Goal: Download file/media

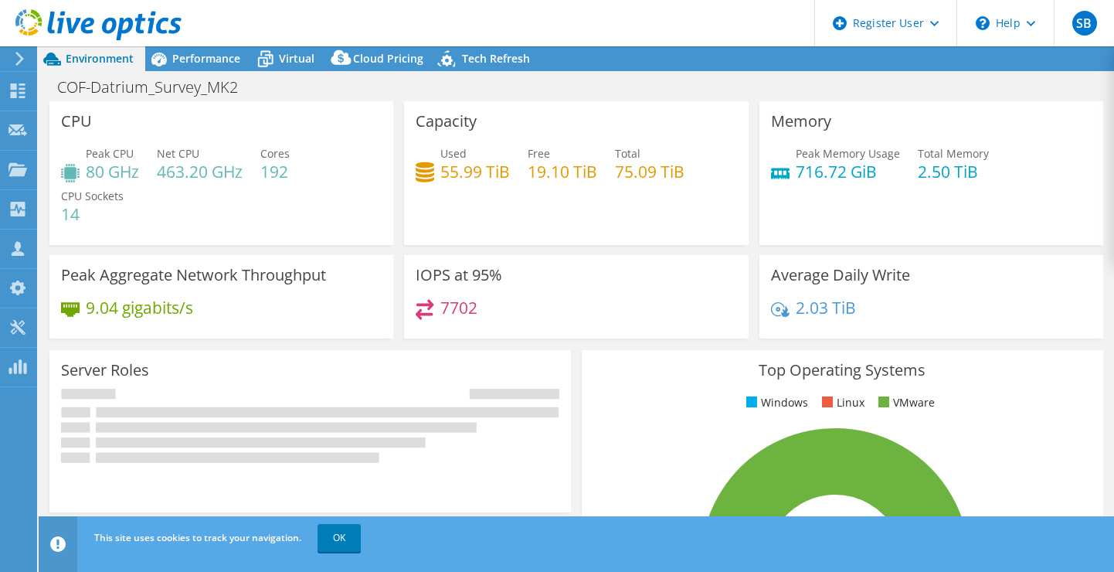
select select "USWest"
select select "USD"
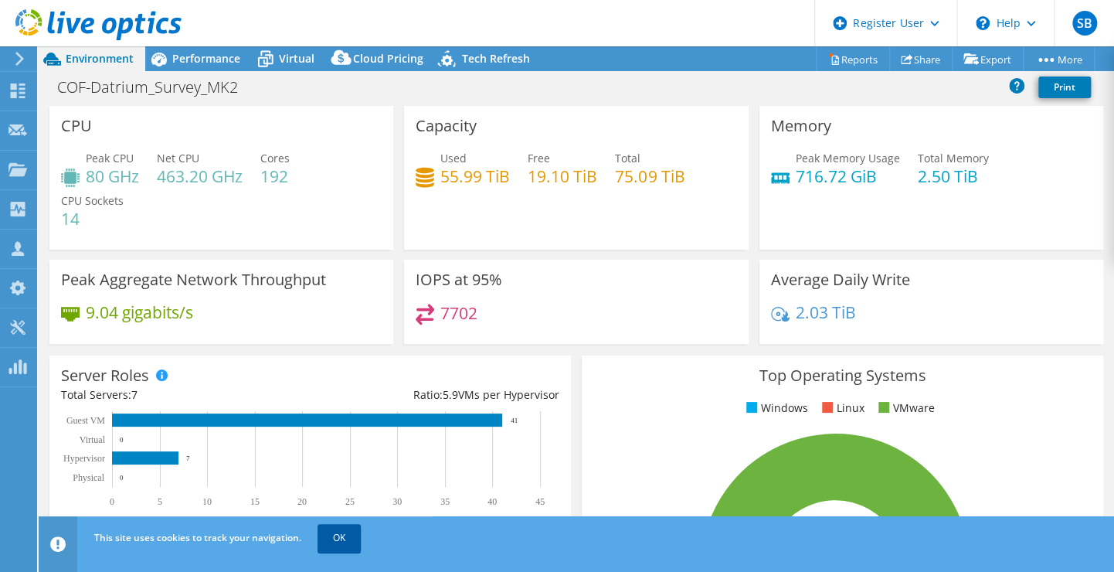
click at [341, 535] on link "OK" at bounding box center [339, 538] width 43 height 28
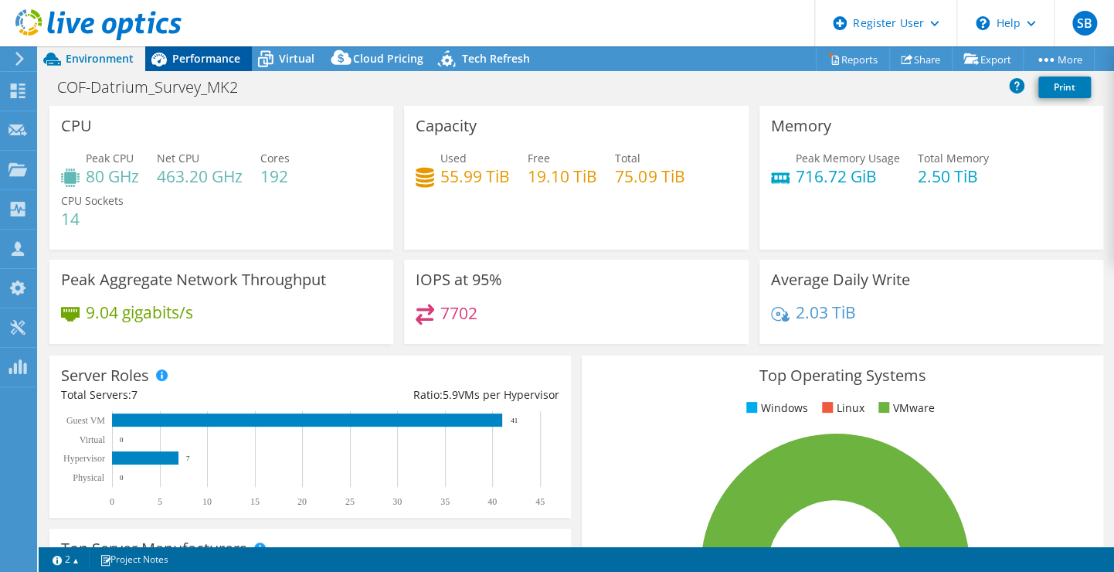
click at [214, 65] on span "Performance" at bounding box center [206, 58] width 68 height 15
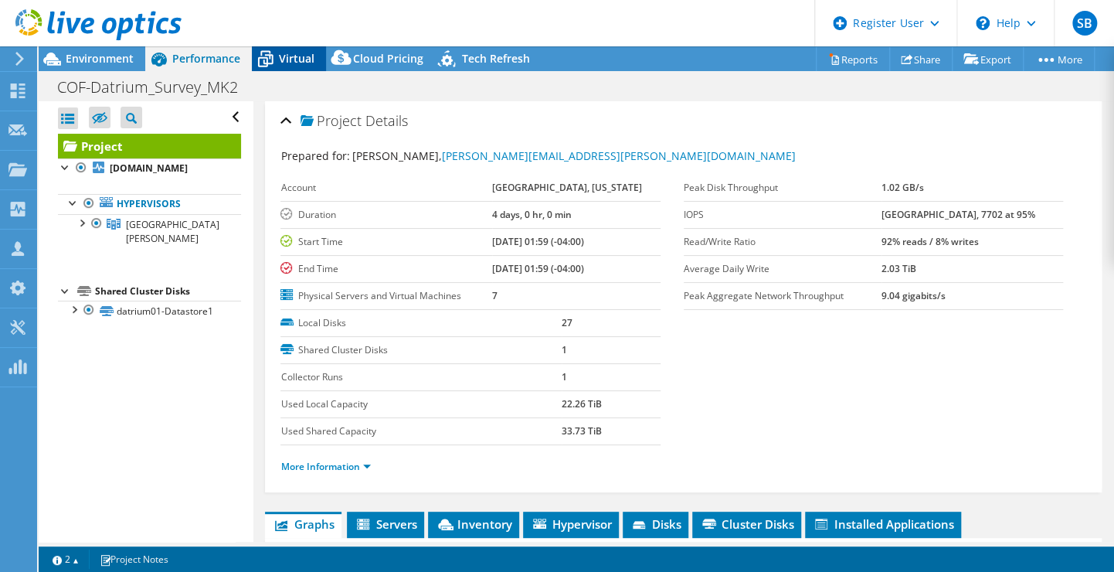
click at [277, 58] on icon at bounding box center [265, 59] width 27 height 27
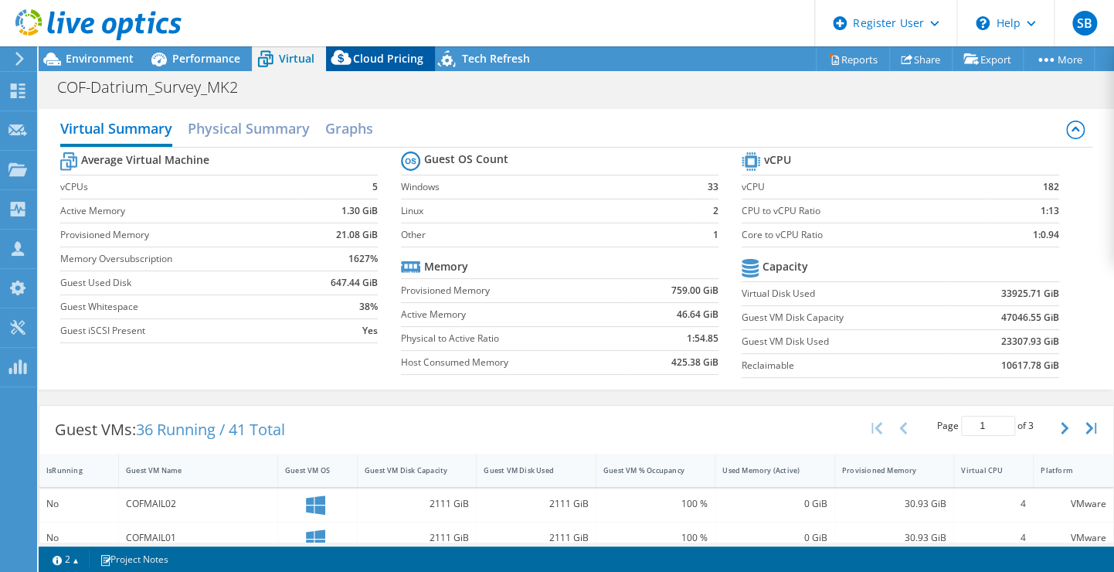
click at [383, 56] on span "Cloud Pricing" at bounding box center [388, 58] width 70 height 15
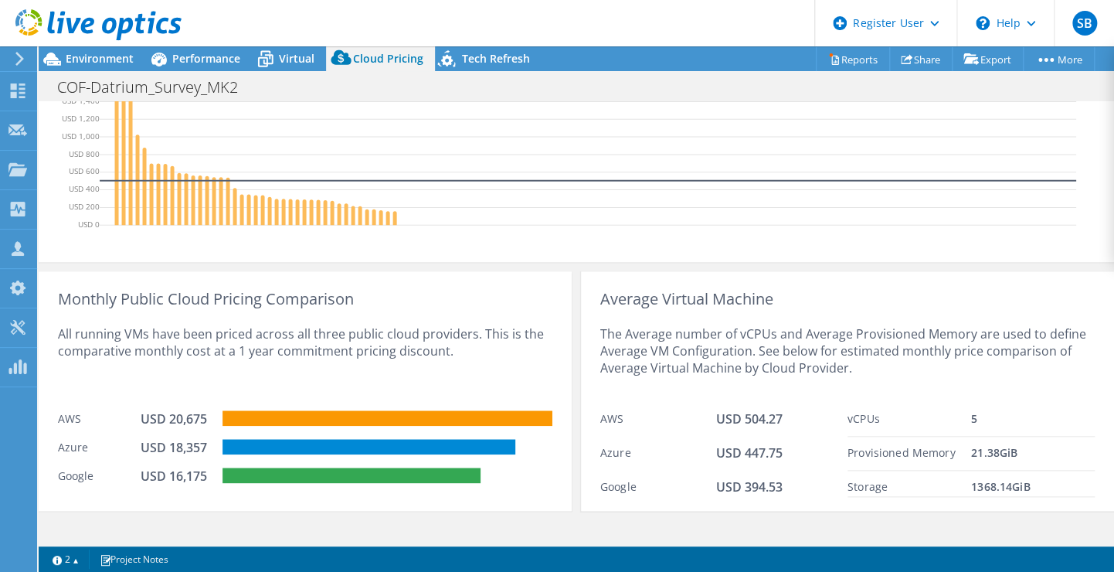
scroll to position [692, 0]
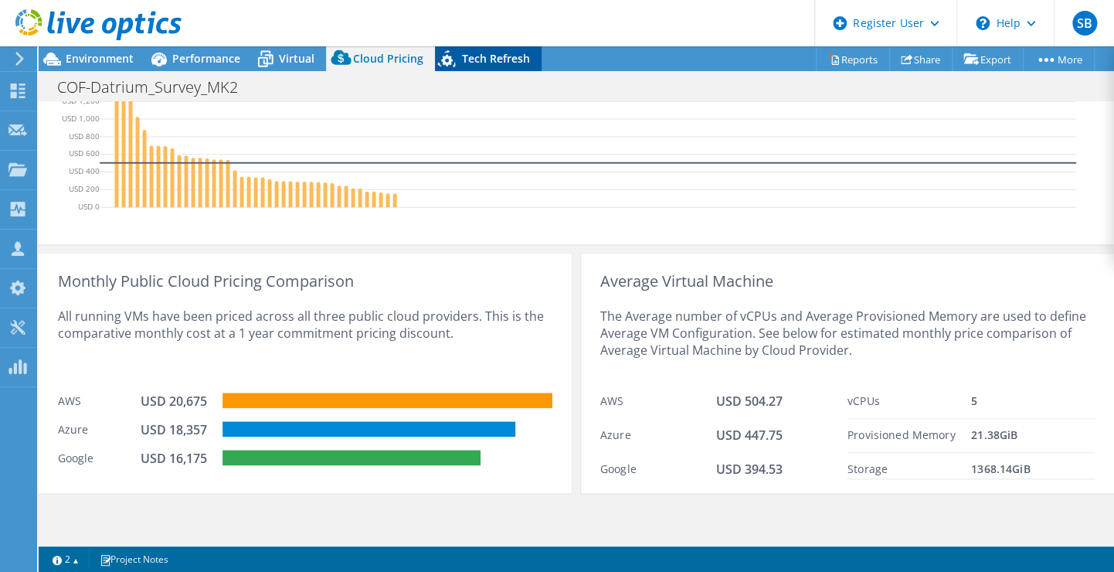
click at [471, 53] on span "Tech Refresh" at bounding box center [496, 58] width 68 height 15
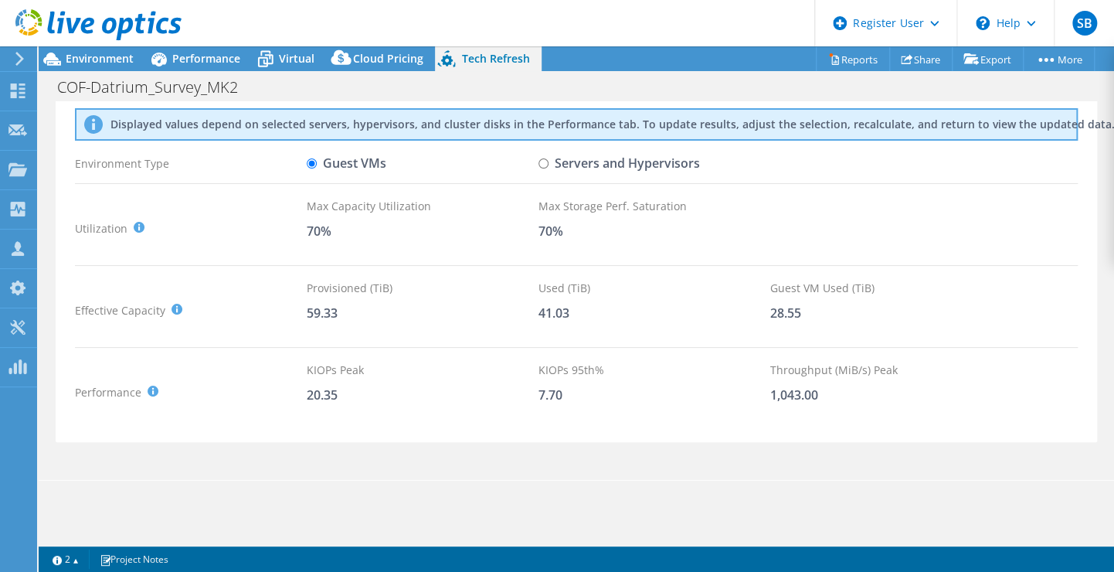
scroll to position [46, 0]
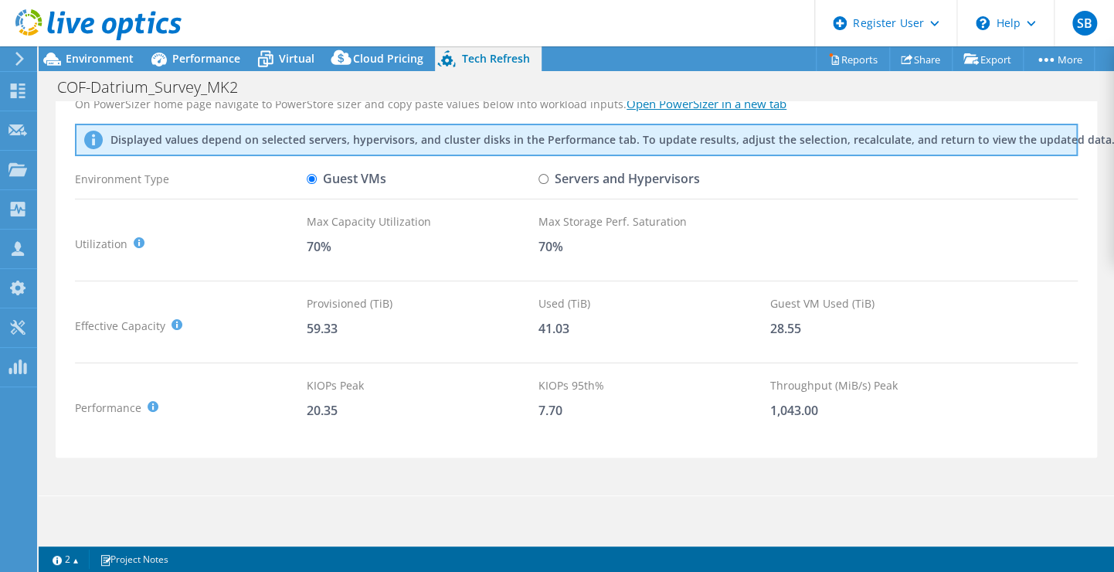
click at [570, 176] on label "Servers and Hypervisors" at bounding box center [618, 178] width 161 height 27
click at [549, 176] on input "Servers and Hypervisors" at bounding box center [543, 179] width 10 height 10
radio input "true"
click at [365, 173] on label "Guest VMs" at bounding box center [347, 178] width 80 height 27
click at [317, 174] on input "Guest VMs" at bounding box center [312, 179] width 10 height 10
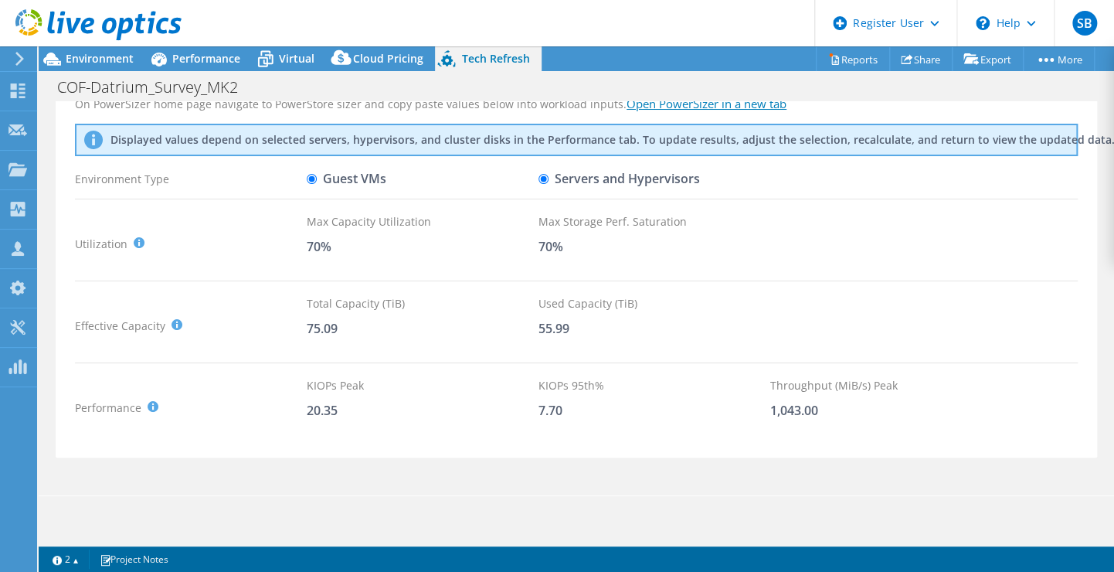
radio input "true"
click at [107, 56] on span "Environment" at bounding box center [100, 58] width 68 height 15
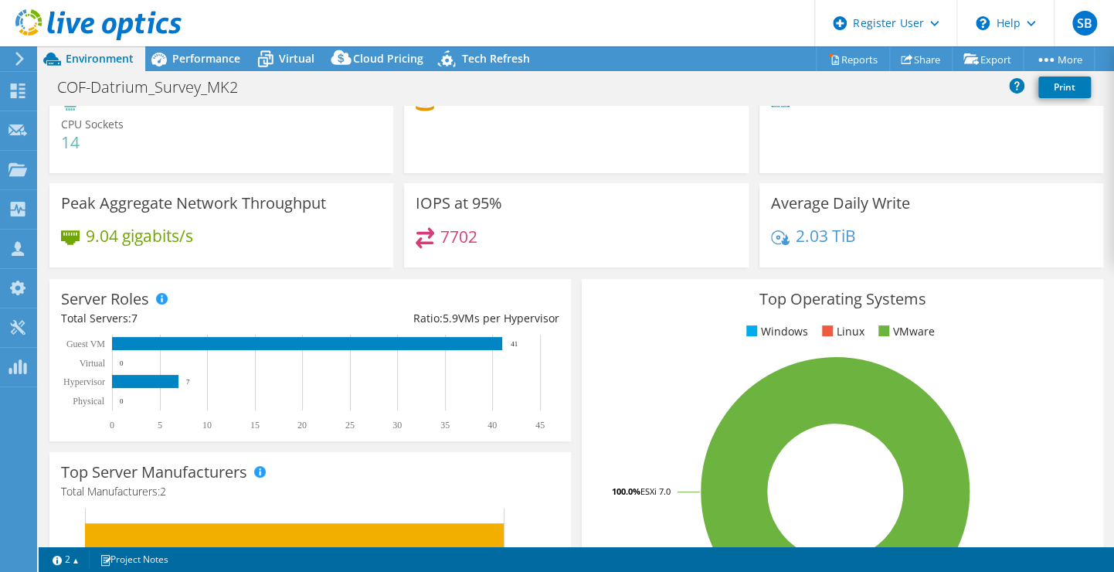
scroll to position [77, 0]
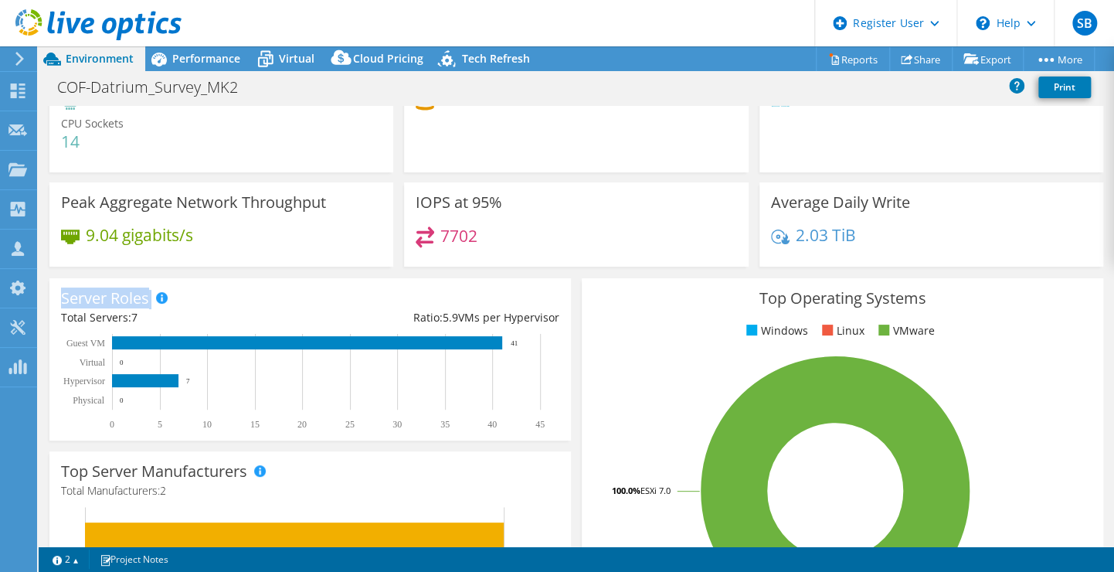
drag, startPoint x: 59, startPoint y: 298, endPoint x: 165, endPoint y: 295, distance: 105.9
click at [165, 295] on div "Server Roles Physical Servers represent bare metal servers that were targets of…" at bounding box center [309, 359] width 521 height 162
click at [701, 316] on div "Top Operating Systems Windows Linux VMware 100.0% ESXi 7.0" at bounding box center [842, 463] width 521 height 370
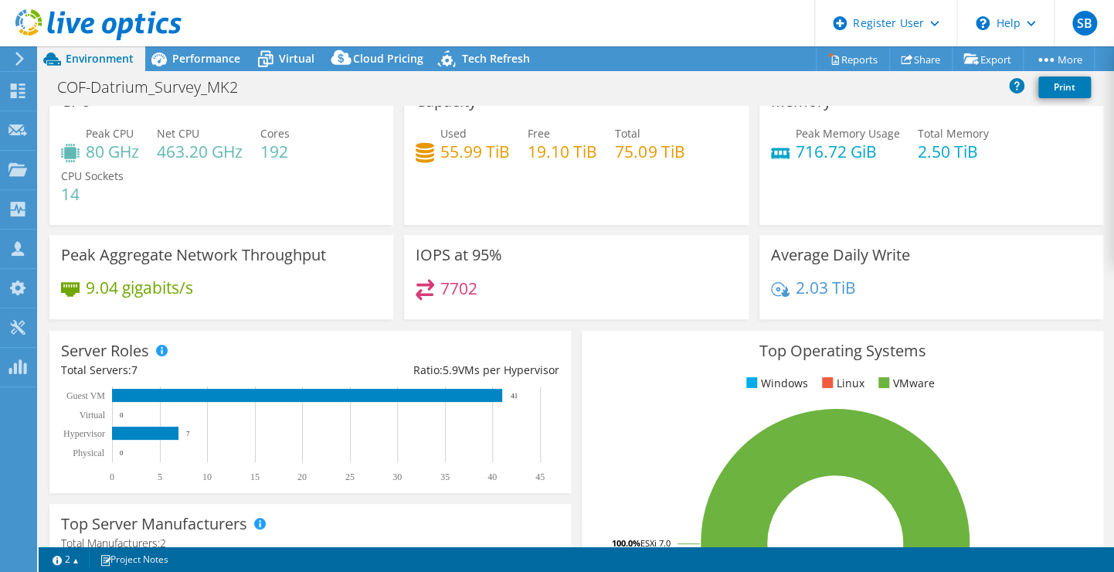
scroll to position [0, 0]
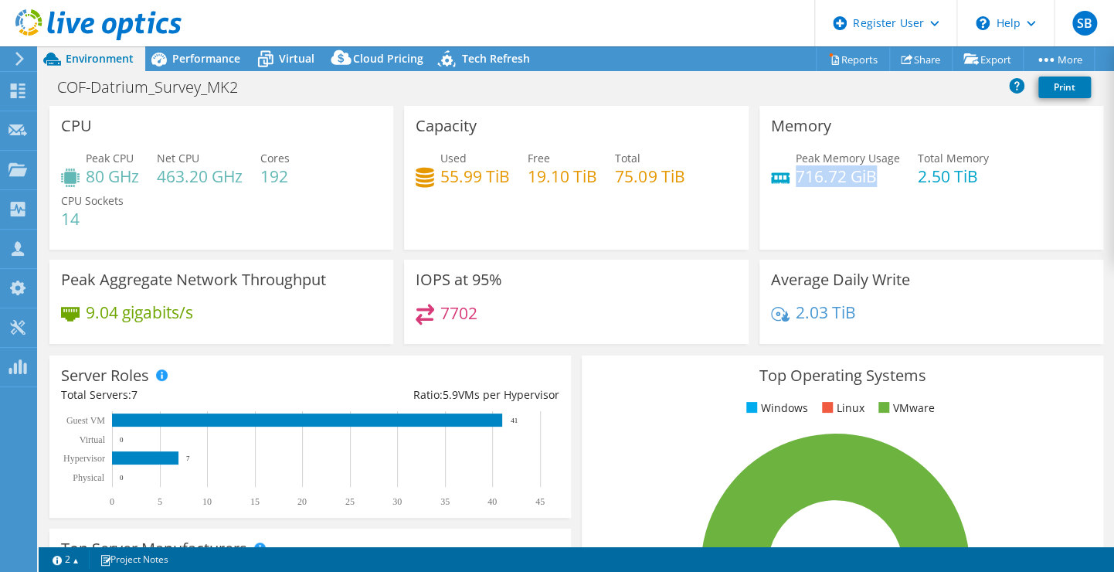
drag, startPoint x: 788, startPoint y: 174, endPoint x: 871, endPoint y: 176, distance: 83.5
click at [871, 176] on h4 "716.72 GiB" at bounding box center [848, 176] width 104 height 17
drag, startPoint x: 871, startPoint y: 177, endPoint x: 823, endPoint y: 196, distance: 52.4
click at [823, 196] on div "Peak Memory Usage 716.72 GiB Total Memory 2.50 TiB" at bounding box center [931, 175] width 321 height 50
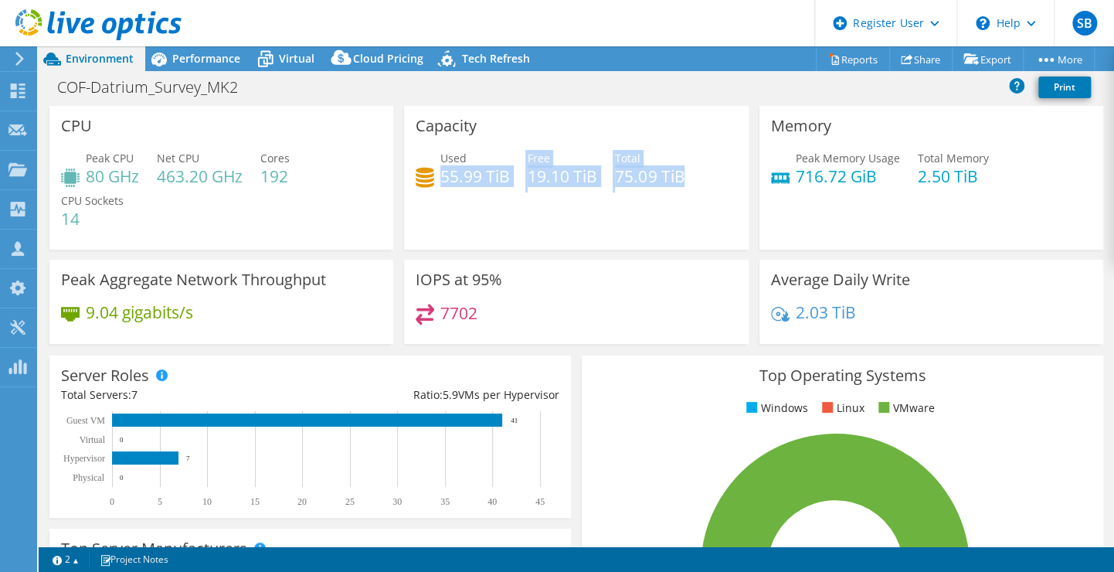
drag, startPoint x: 440, startPoint y: 175, endPoint x: 641, endPoint y: 195, distance: 201.9
click at [641, 195] on div "Used 55.99 TiB Free 19.10 TiB Total 75.09 TiB" at bounding box center [576, 175] width 321 height 50
drag, startPoint x: 641, startPoint y: 195, endPoint x: 582, endPoint y: 195, distance: 59.5
click at [588, 194] on div "Used 55.99 TiB Free 19.10 TiB Total 75.09 TiB" at bounding box center [576, 175] width 321 height 50
click at [455, 216] on div "Capacity Used 55.99 TiB Free 19.10 TiB Total 75.09 TiB" at bounding box center [576, 178] width 344 height 144
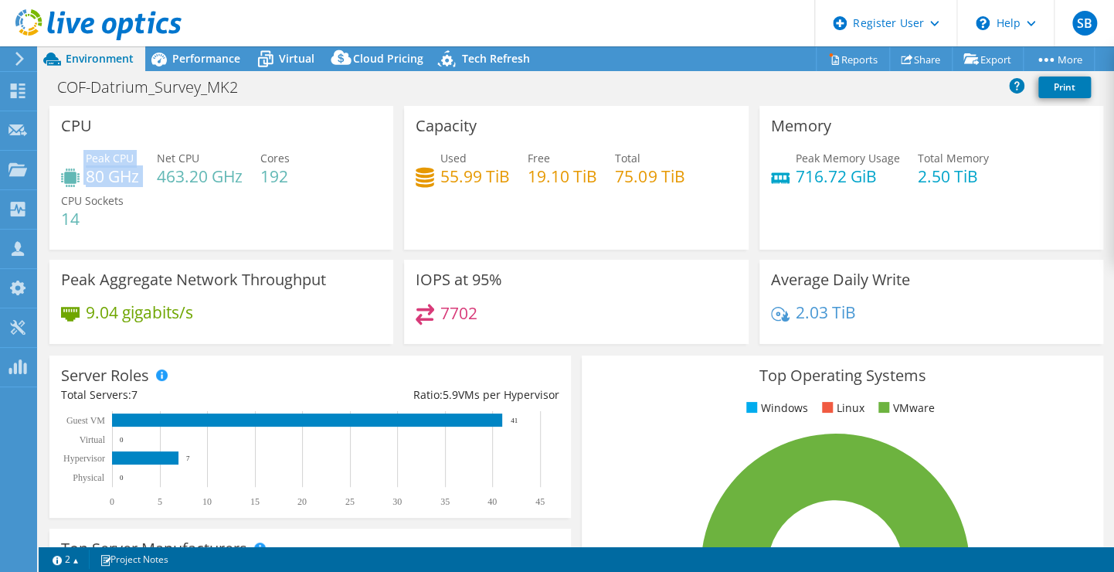
drag, startPoint x: 83, startPoint y: 175, endPoint x: 148, endPoint y: 185, distance: 65.6
click at [146, 182] on div "Peak CPU 80 GHz Net CPU 463.20 GHz Cores 192 CPU Sockets 14" at bounding box center [221, 196] width 321 height 93
drag, startPoint x: 148, startPoint y: 185, endPoint x: 195, endPoint y: 192, distance: 47.6
click at [195, 192] on div "Peak CPU 80 GHz Net CPU 463.20 GHz Cores 192 CPU Sockets 14" at bounding box center [221, 196] width 321 height 93
drag, startPoint x: 195, startPoint y: 192, endPoint x: 137, endPoint y: 183, distance: 58.6
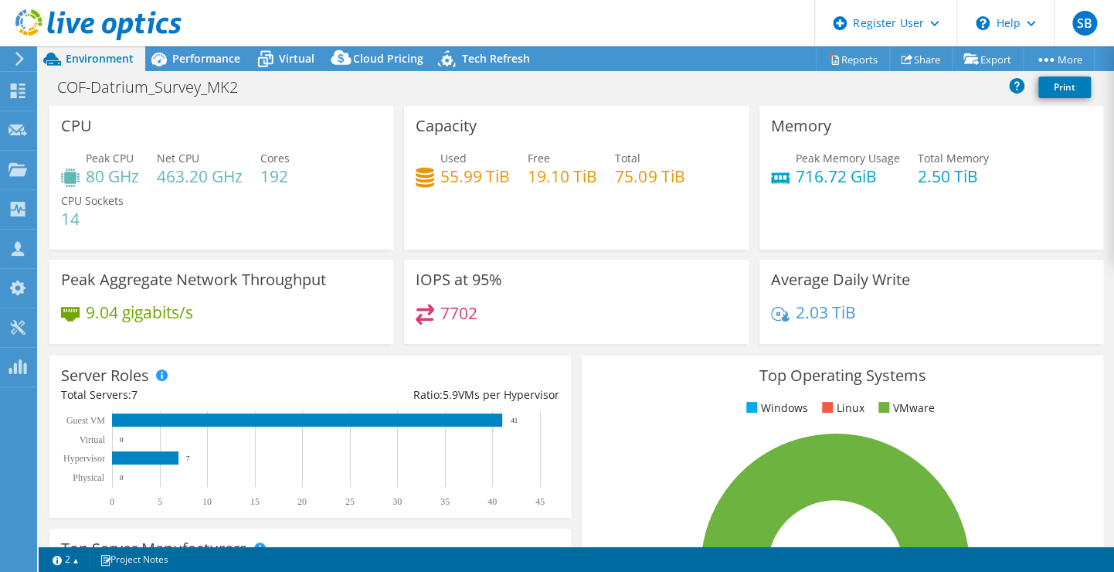
click at [137, 183] on h4 "80 GHz" at bounding box center [112, 176] width 53 height 17
click at [204, 66] on div "Performance" at bounding box center [198, 58] width 107 height 25
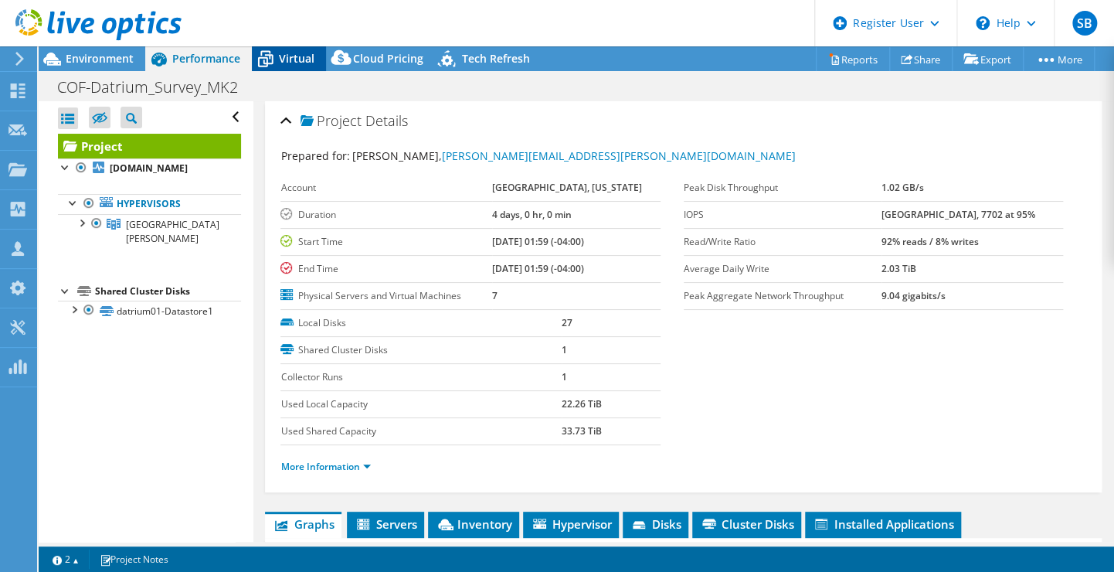
click at [291, 63] on span "Virtual" at bounding box center [297, 58] width 36 height 15
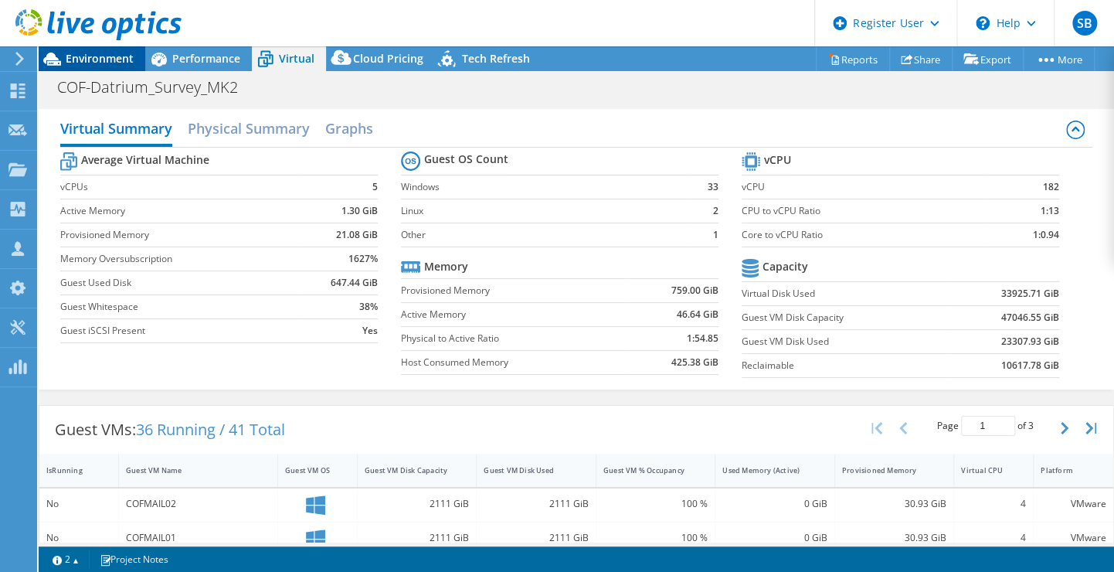
click at [98, 60] on span "Environment" at bounding box center [100, 58] width 68 height 15
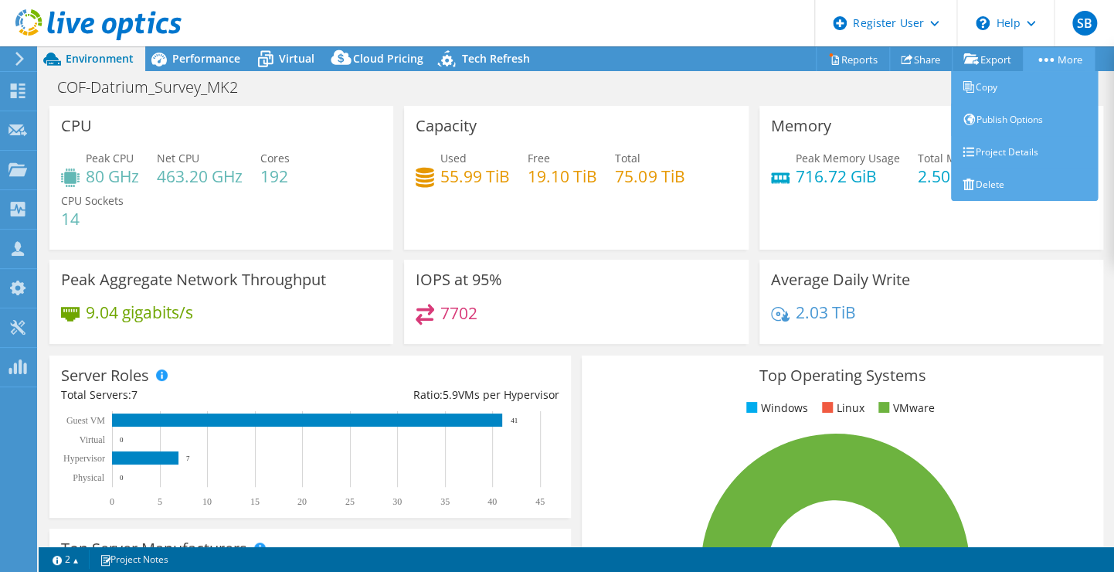
click at [1053, 59] on link "More" at bounding box center [1059, 59] width 72 height 24
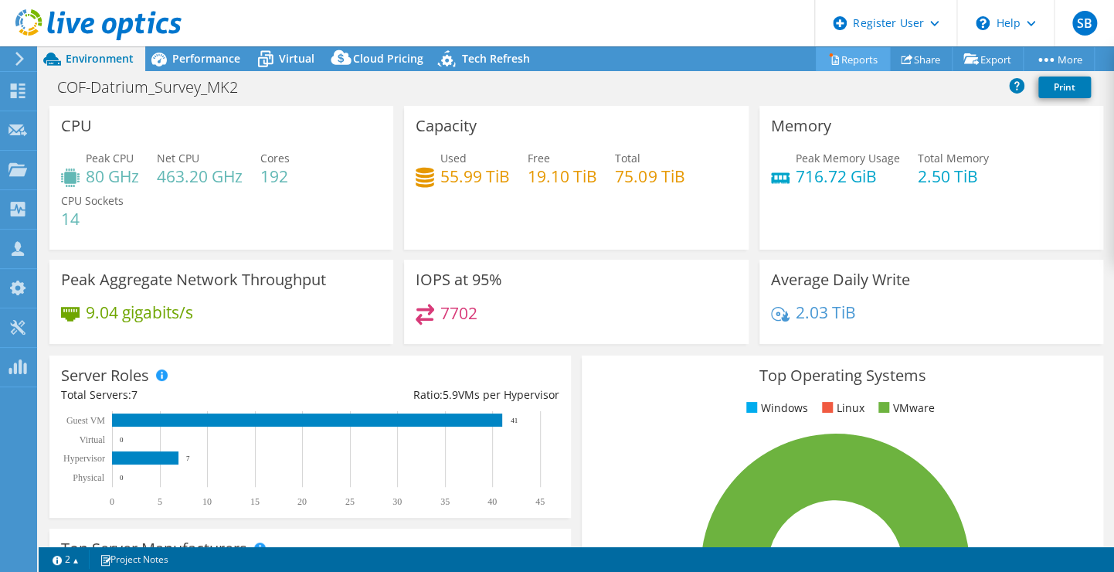
click at [864, 54] on link "Reports" at bounding box center [853, 59] width 74 height 24
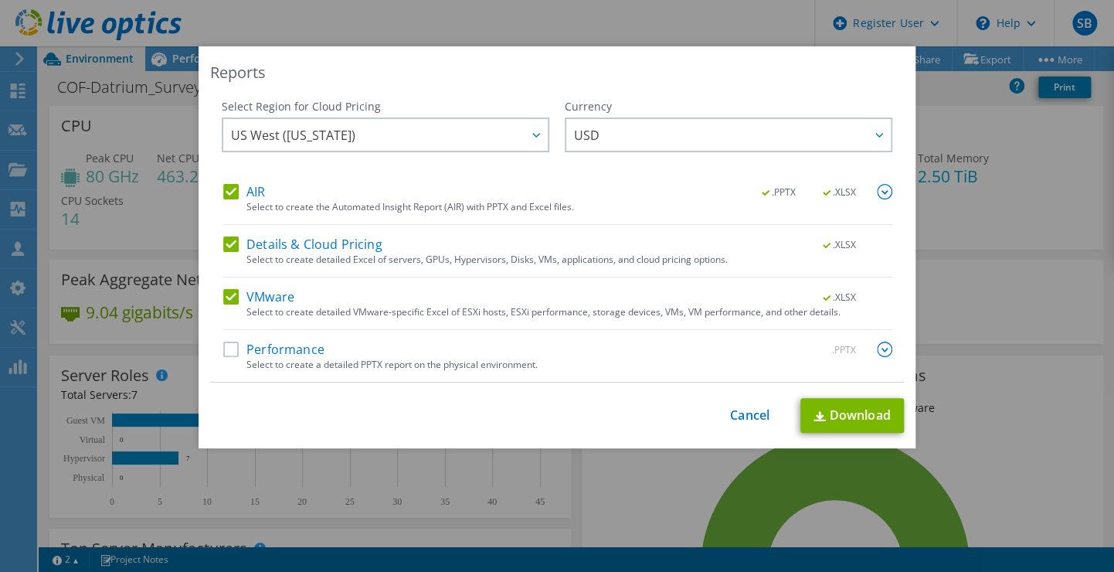
click at [231, 241] on label "Details & Cloud Pricing" at bounding box center [302, 243] width 159 height 15
click at [0, 0] on input "Details & Cloud Pricing" at bounding box center [0, 0] width 0 height 0
click at [223, 293] on label "VMware" at bounding box center [258, 296] width 71 height 15
click at [0, 0] on input "VMware" at bounding box center [0, 0] width 0 height 0
click at [223, 349] on label "Performance" at bounding box center [273, 348] width 101 height 15
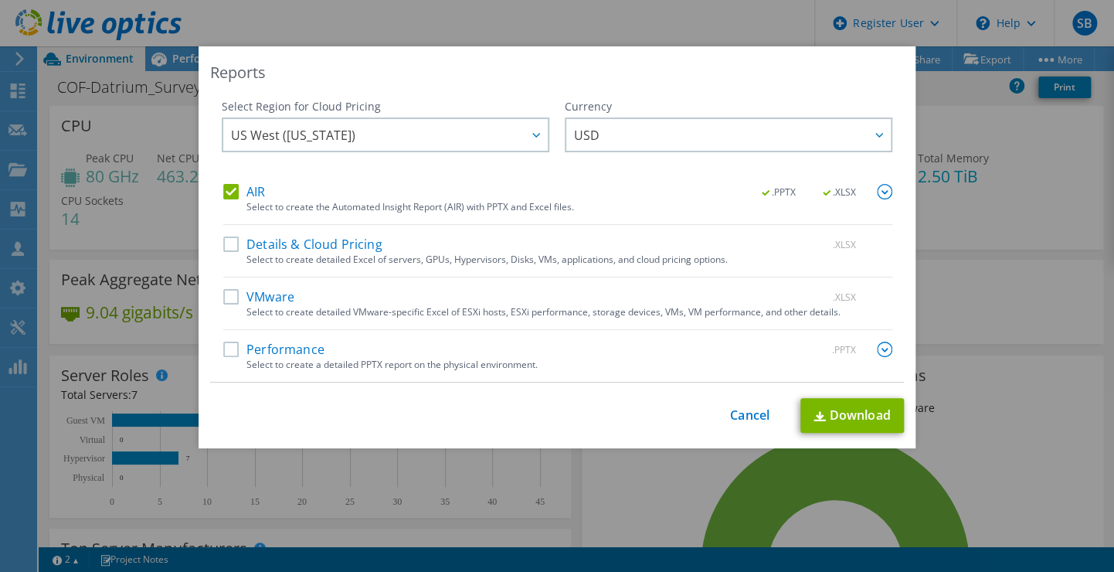
click at [0, 0] on input "Performance" at bounding box center [0, 0] width 0 height 0
click at [227, 190] on label "AIR" at bounding box center [244, 191] width 42 height 15
click at [0, 0] on input "AIR" at bounding box center [0, 0] width 0 height 0
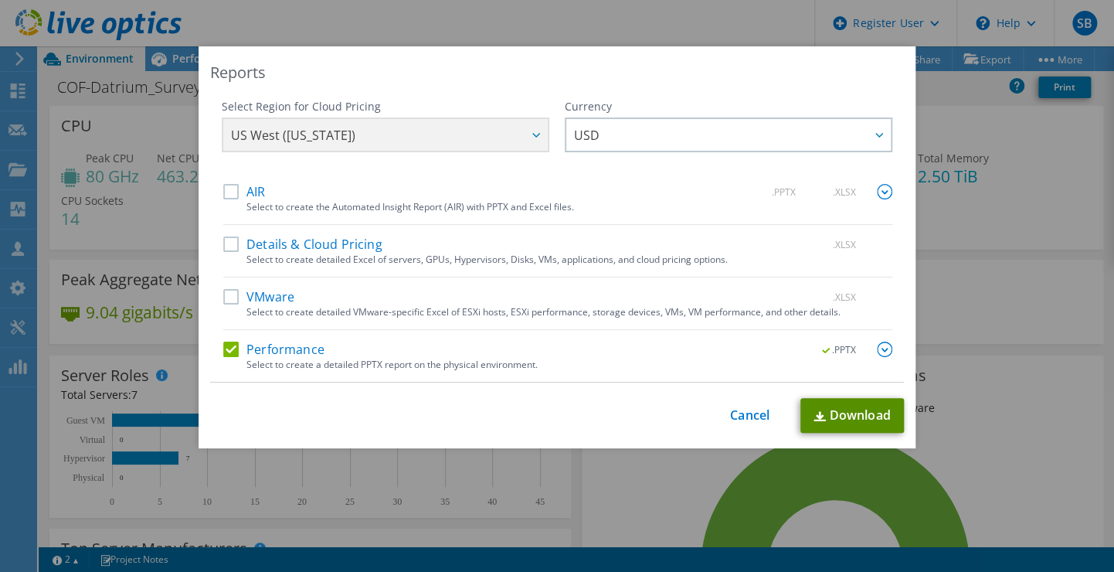
click at [834, 419] on link "Download" at bounding box center [852, 415] width 104 height 35
click at [939, 260] on div "Reports Select Region for Cloud Pricing Asia Pacific ([GEOGRAPHIC_DATA]) [GEOGR…" at bounding box center [557, 285] width 1114 height 479
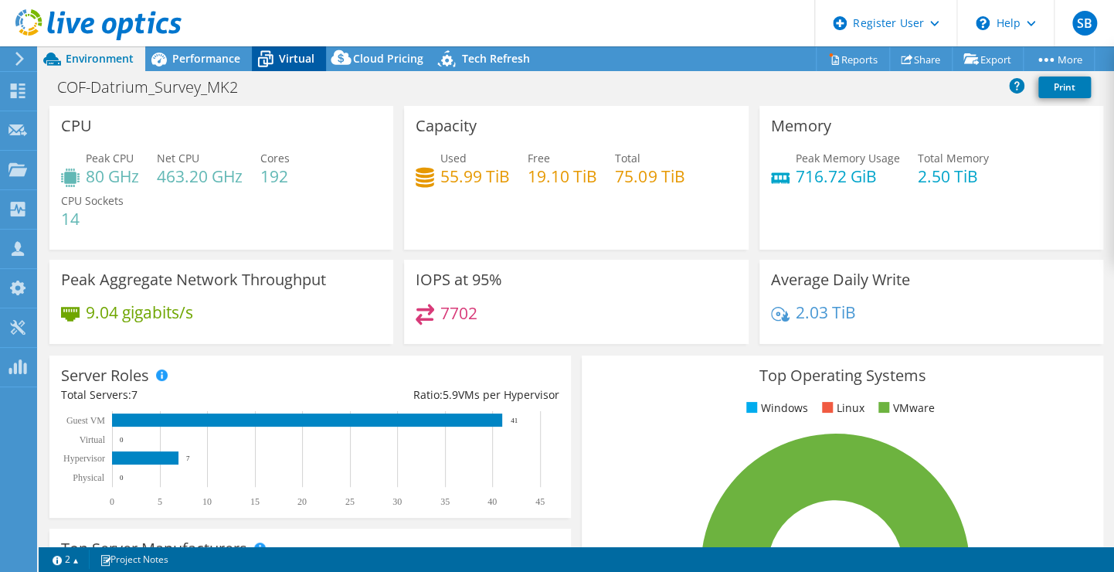
click at [301, 51] on span "Virtual" at bounding box center [297, 58] width 36 height 15
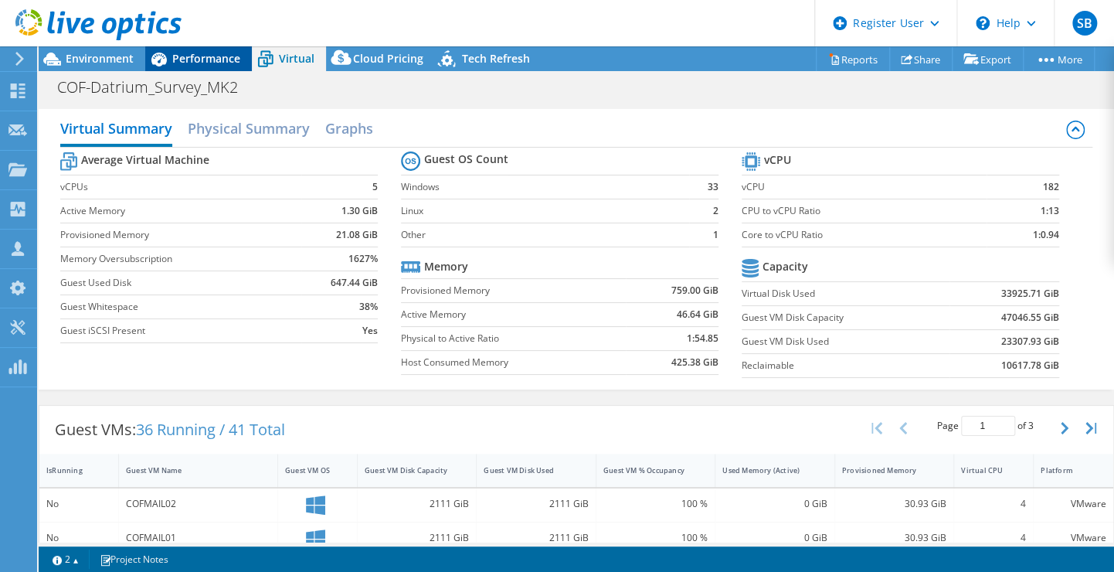
click at [199, 59] on span "Performance" at bounding box center [206, 58] width 68 height 15
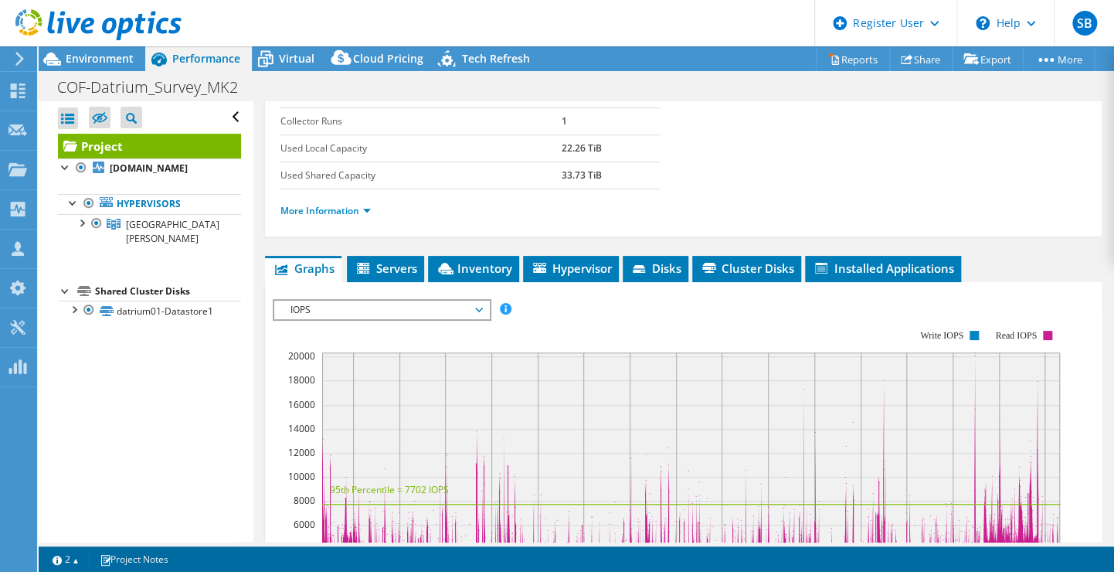
scroll to position [386, 0]
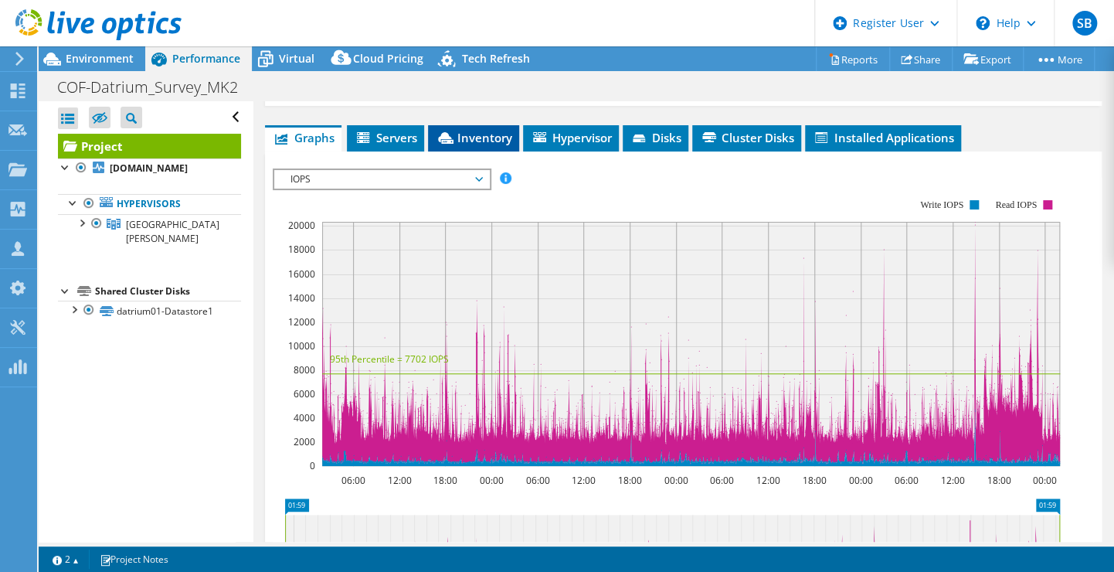
click at [473, 132] on span "Inventory" at bounding box center [474, 137] width 76 height 15
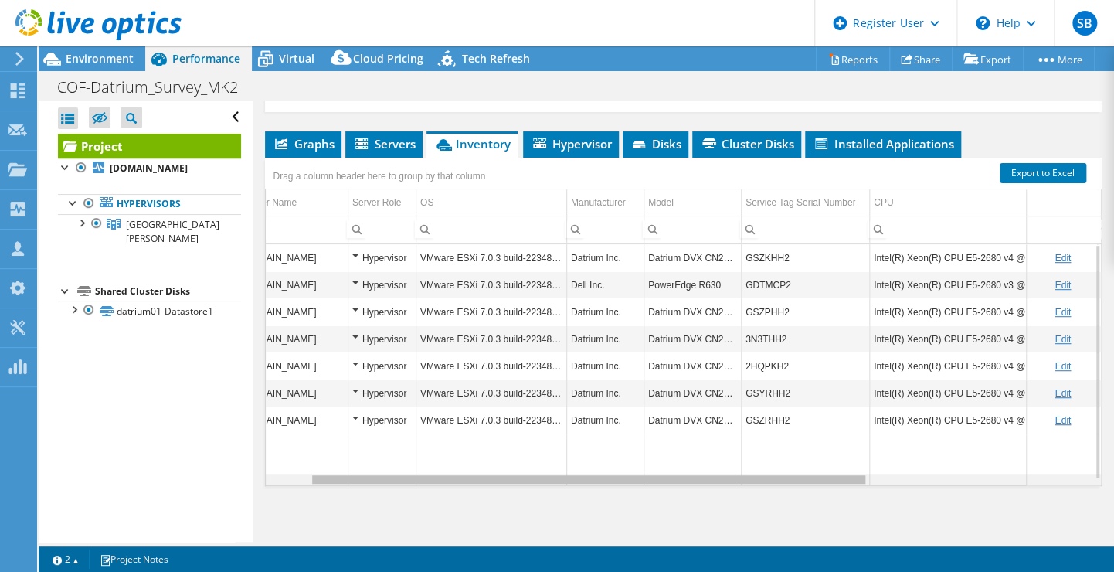
scroll to position [0, 0]
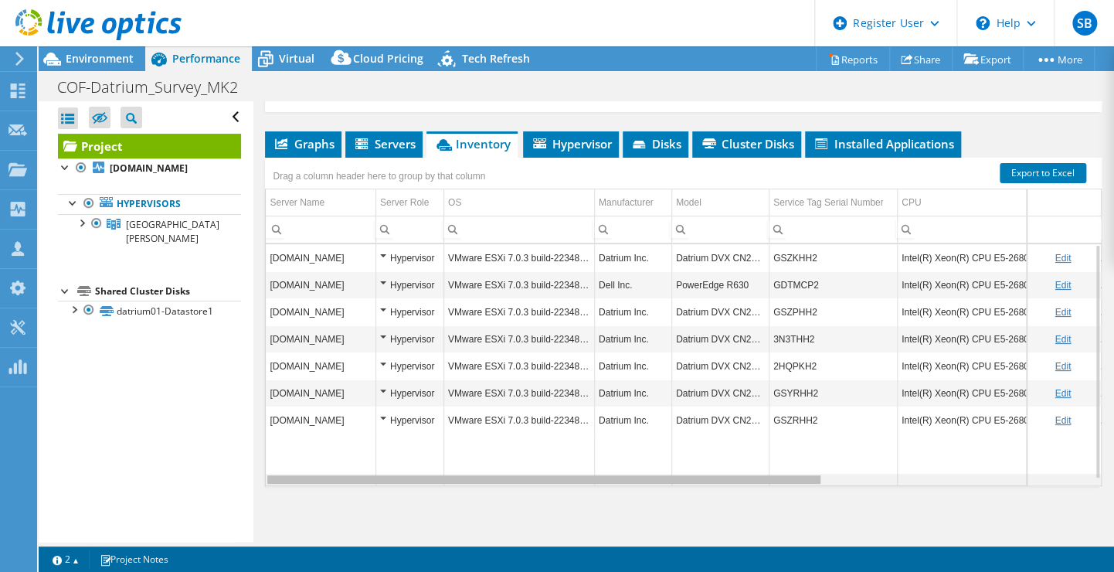
drag, startPoint x: 747, startPoint y: 478, endPoint x: 700, endPoint y: 437, distance: 62.4
click at [700, 437] on body "SB Dell User [PERSON_NAME] [PERSON_NAME][EMAIL_ADDRESS][DOMAIN_NAME] Dell My Pr…" at bounding box center [557, 286] width 1114 height 572
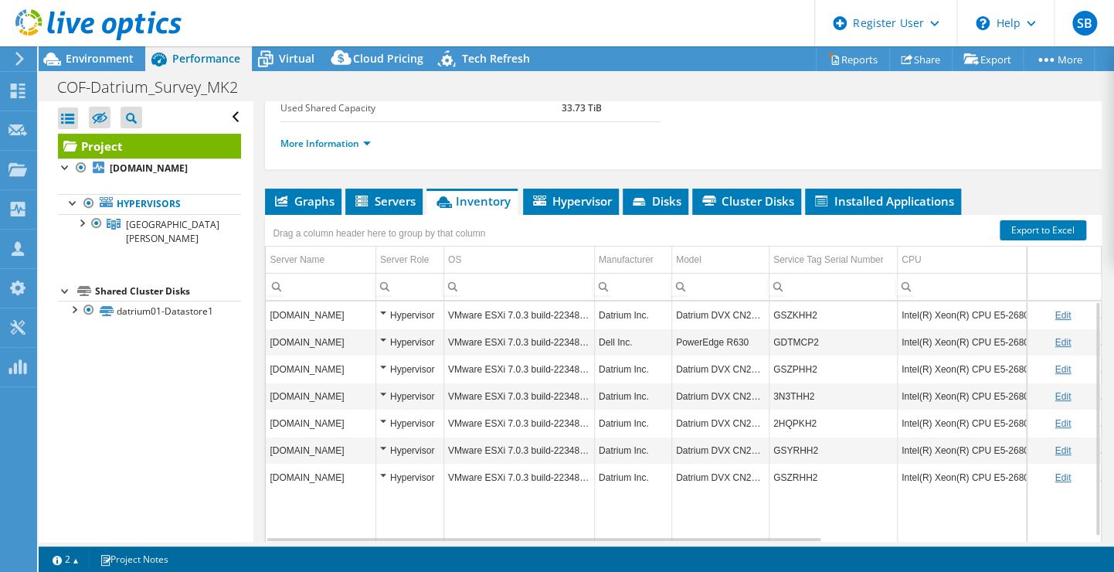
scroll to position [380, 0]
